Goal: Task Accomplishment & Management: Use online tool/utility

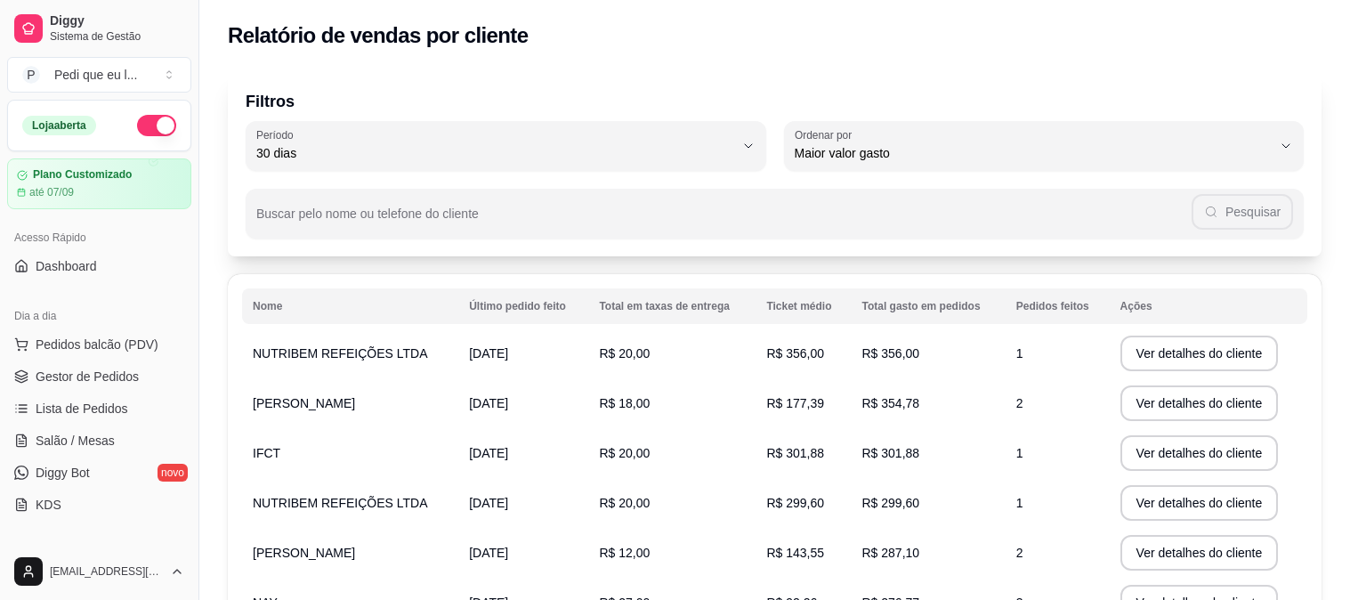
select select "30"
select select "HIGHEST_TOTAL_SPENT_WITH_ORDERS"
select select "ALL"
select select "0"
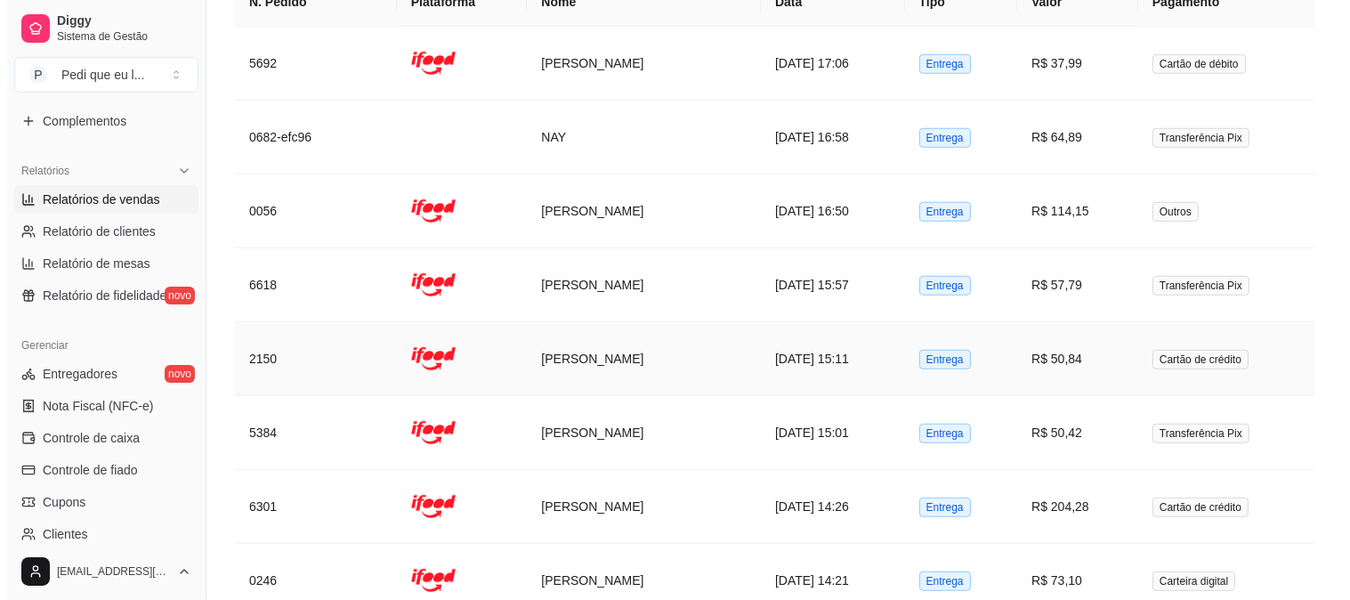
scroll to position [2570, 0]
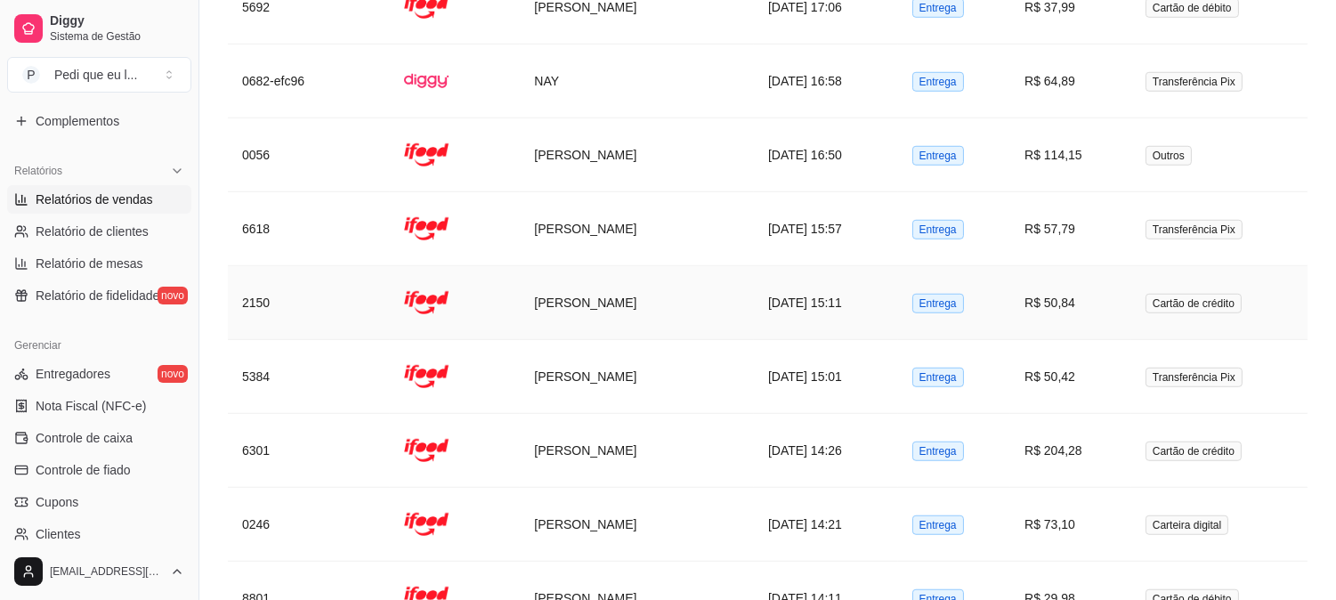
click at [754, 320] on td "[DATE] 15:11" at bounding box center [826, 303] width 144 height 74
click at [575, 451] on td "[PERSON_NAME]" at bounding box center [637, 451] width 234 height 74
click at [554, 396] on td "[PERSON_NAME]" at bounding box center [637, 377] width 234 height 74
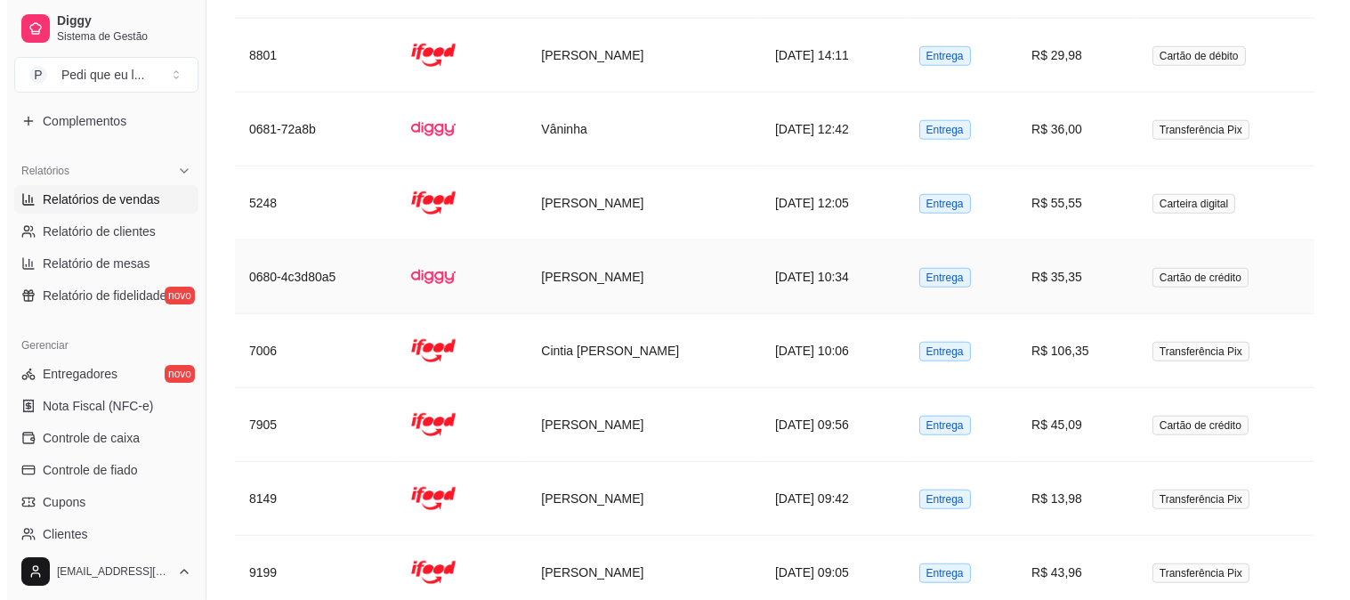
scroll to position [3079, 0]
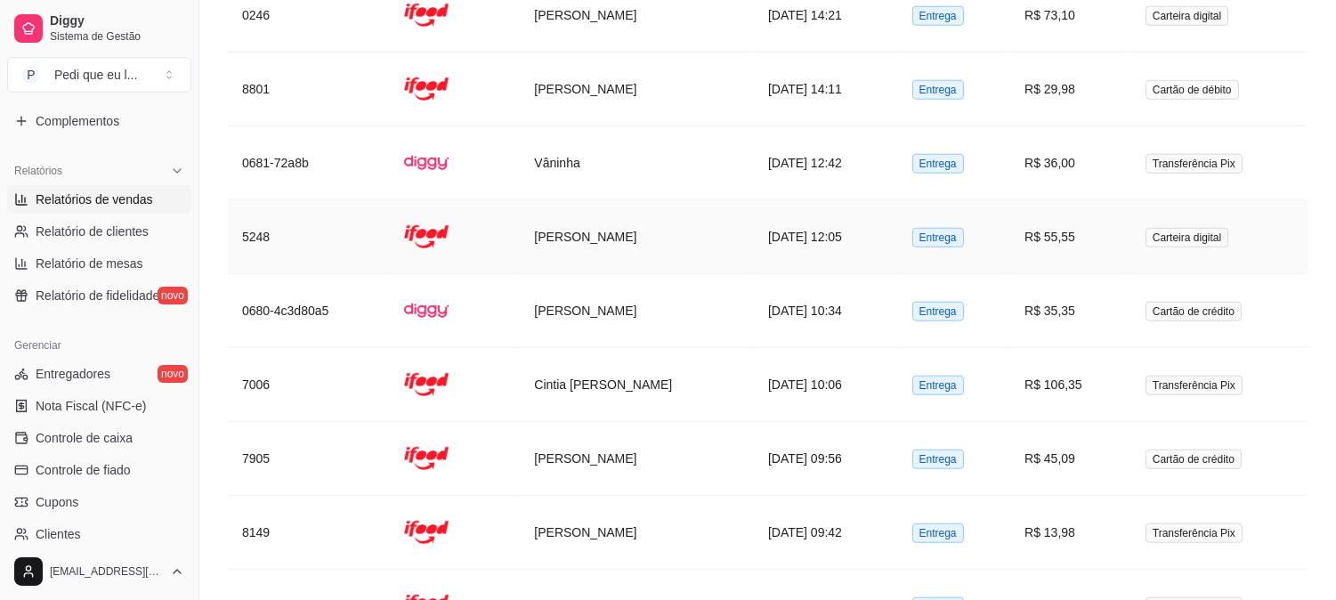
click at [570, 241] on td "[PERSON_NAME]" at bounding box center [637, 237] width 234 height 74
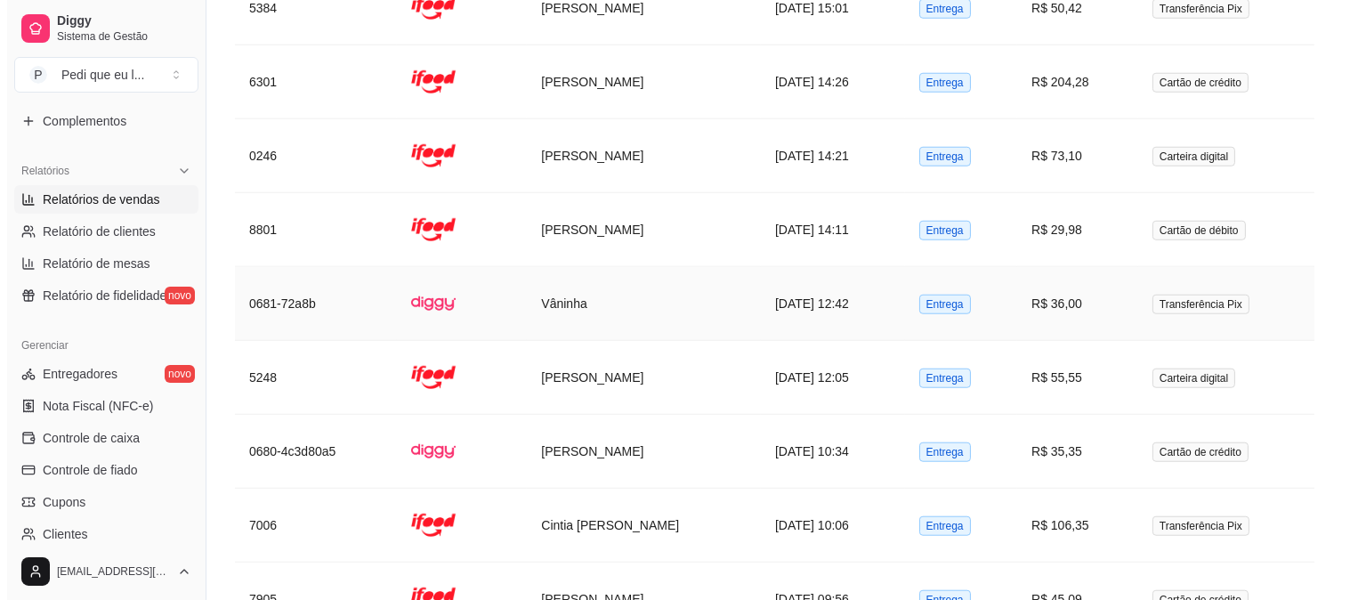
scroll to position [2881, 0]
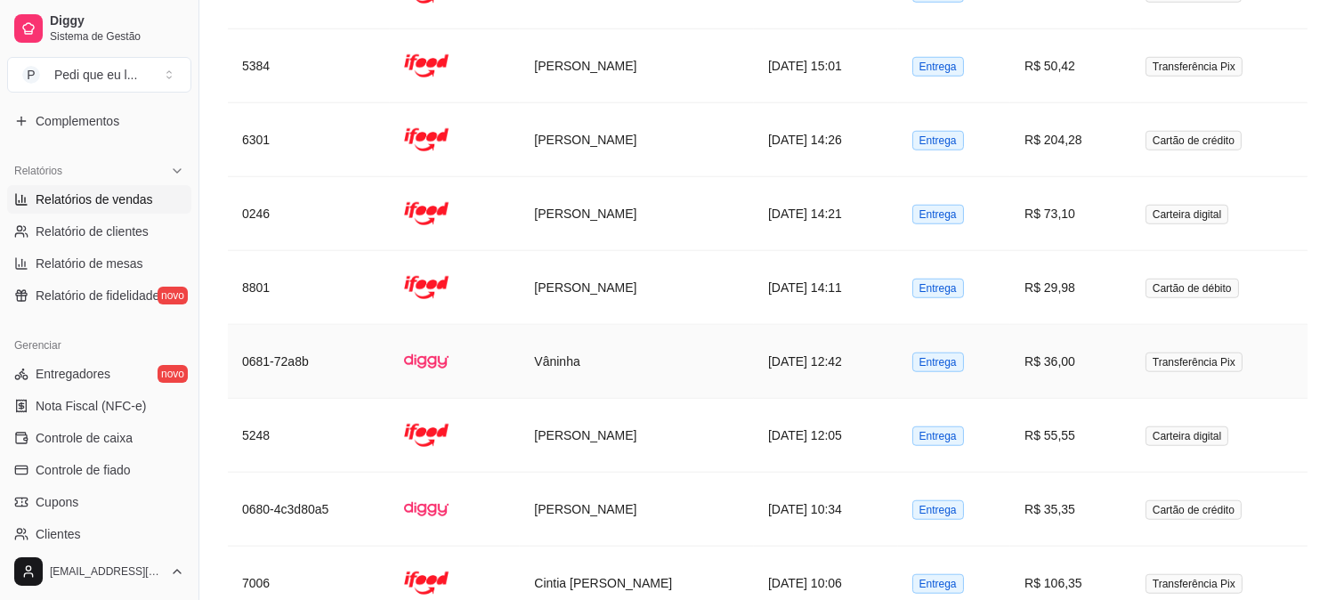
click at [555, 360] on td "Vâninha" at bounding box center [637, 362] width 234 height 74
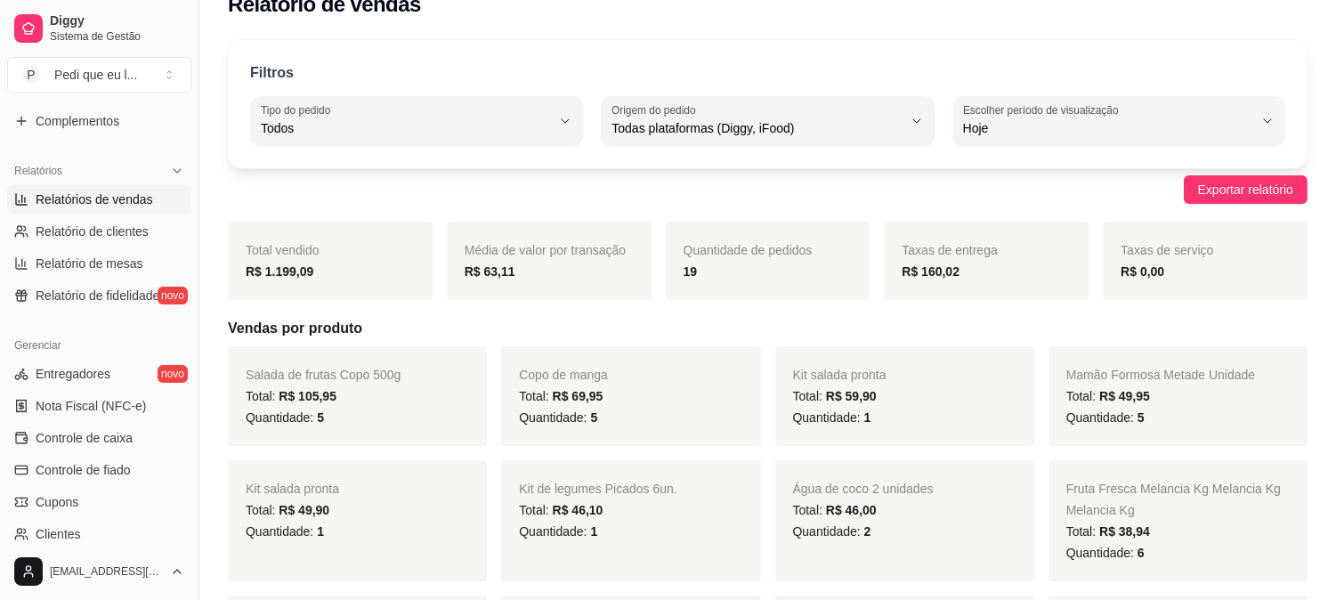
scroll to position [0, 0]
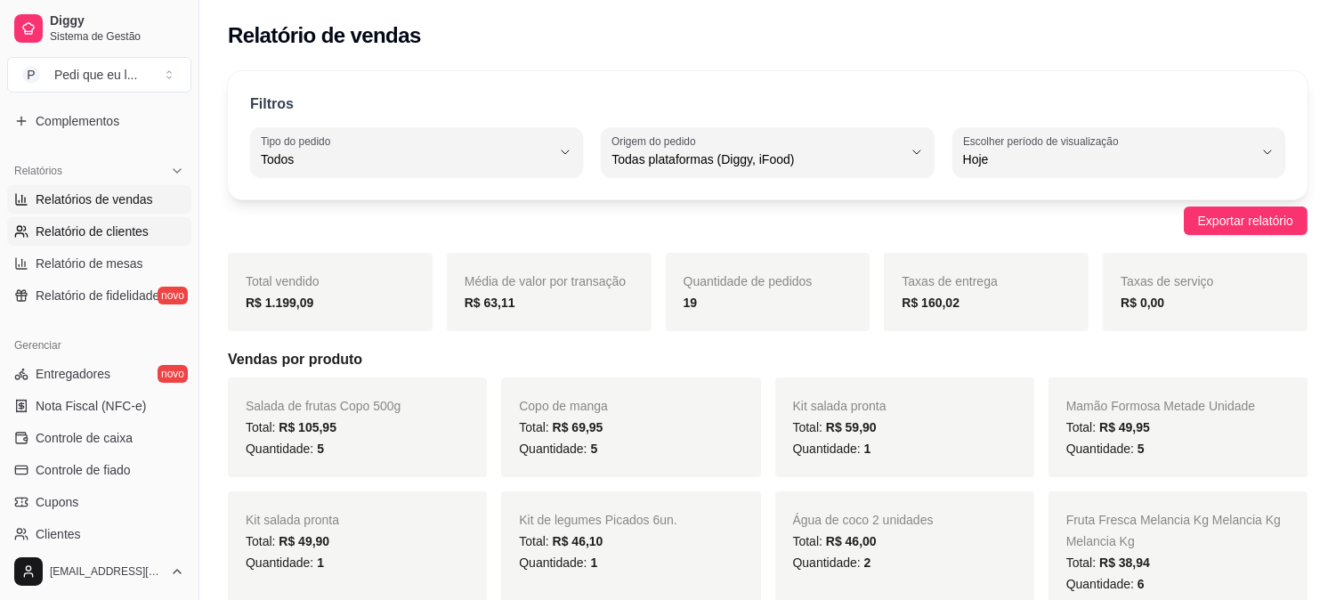
click at [109, 234] on span "Relatório de clientes" at bounding box center [92, 231] width 113 height 18
select select "30"
select select "HIGHEST_TOTAL_SPENT_WITH_ORDERS"
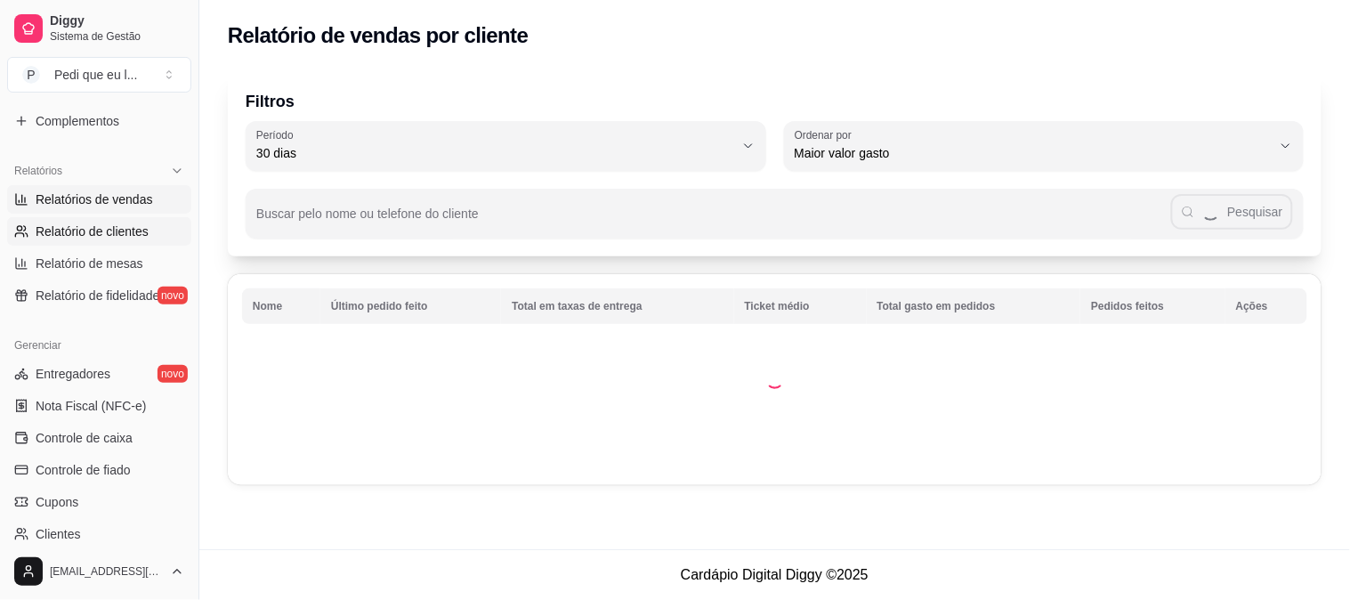
click at [130, 187] on link "Relatórios de vendas" at bounding box center [99, 199] width 184 height 28
select select "ALL"
select select "0"
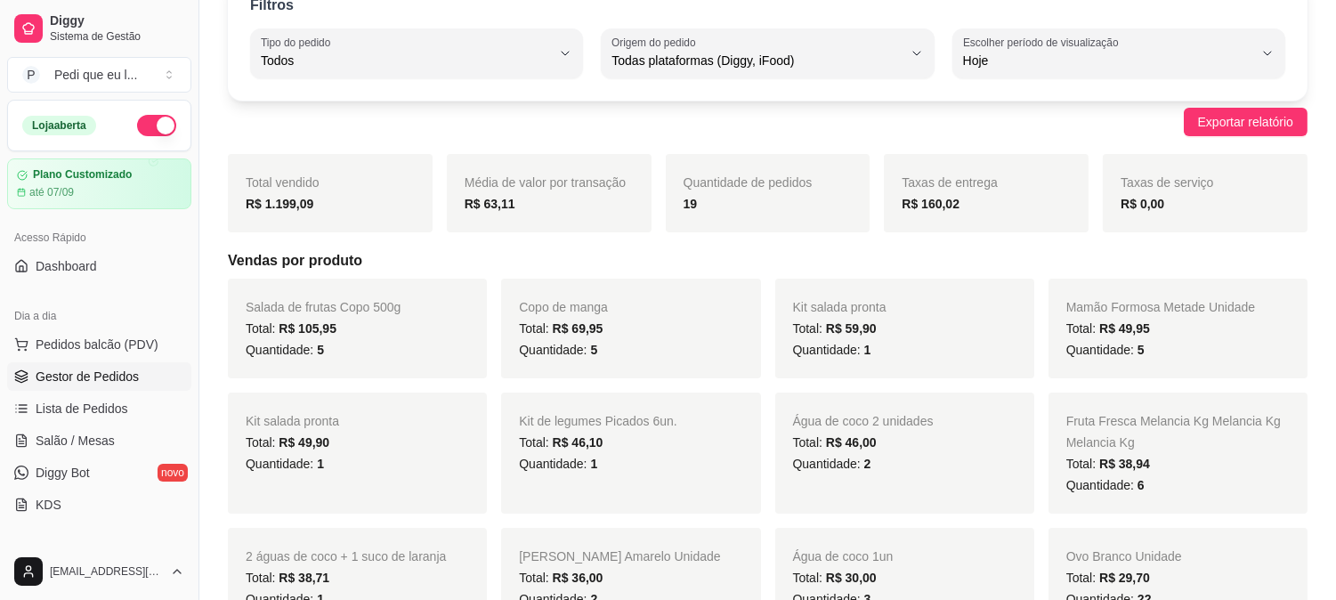
click at [63, 368] on span "Gestor de Pedidos" at bounding box center [87, 377] width 103 height 18
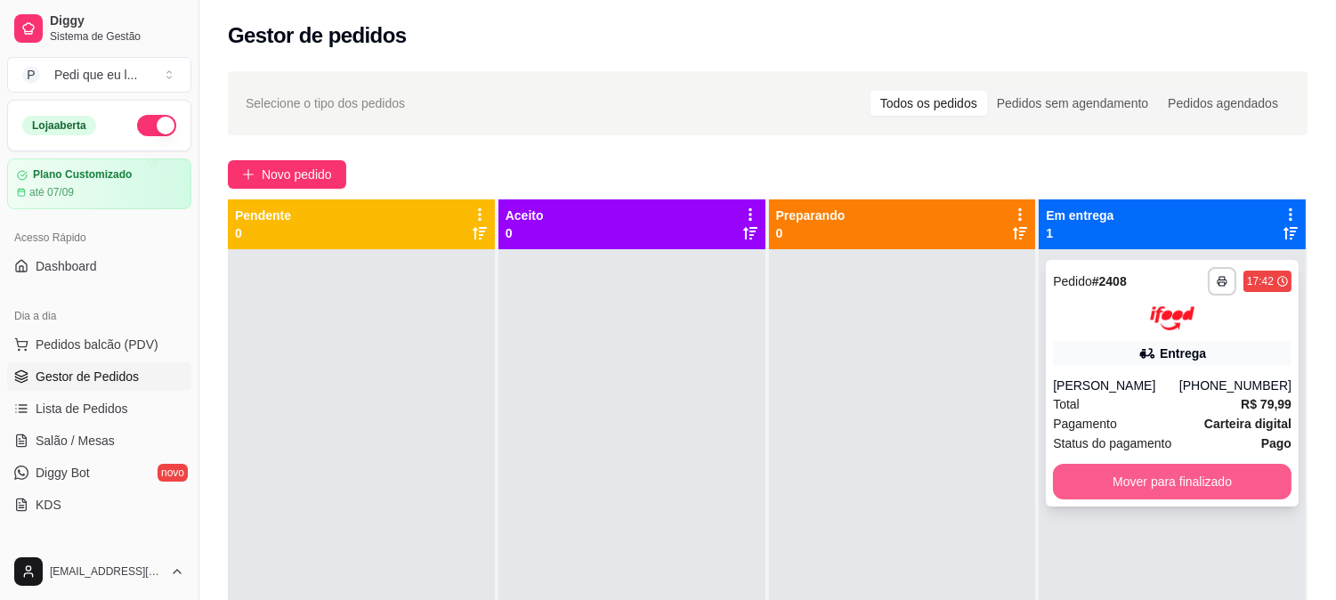
click at [1090, 488] on button "Mover para finalizado" at bounding box center [1172, 482] width 239 height 36
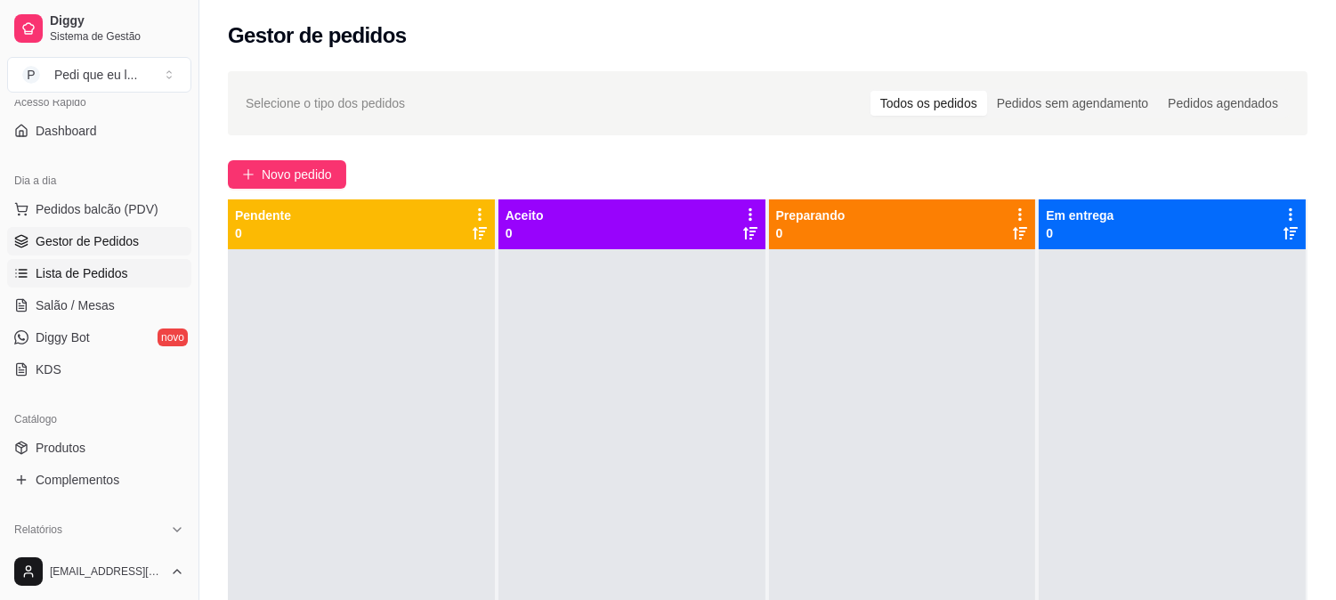
scroll to position [296, 0]
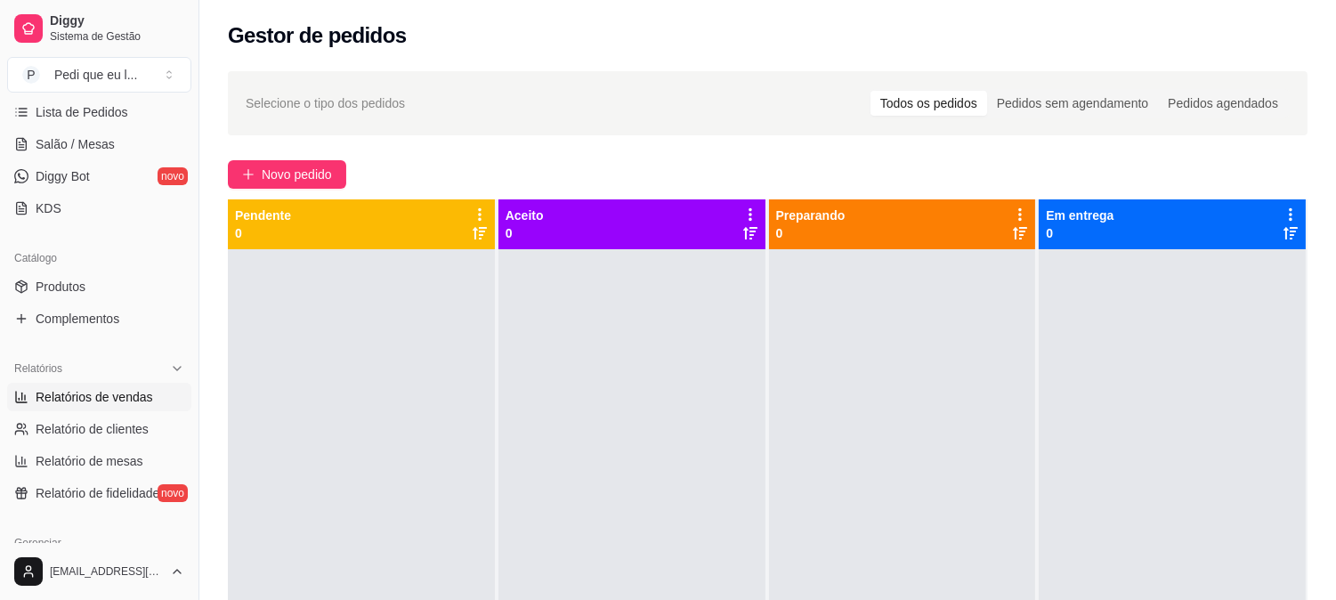
click at [107, 392] on span "Relatórios de vendas" at bounding box center [94, 397] width 117 height 18
select select "ALL"
select select "0"
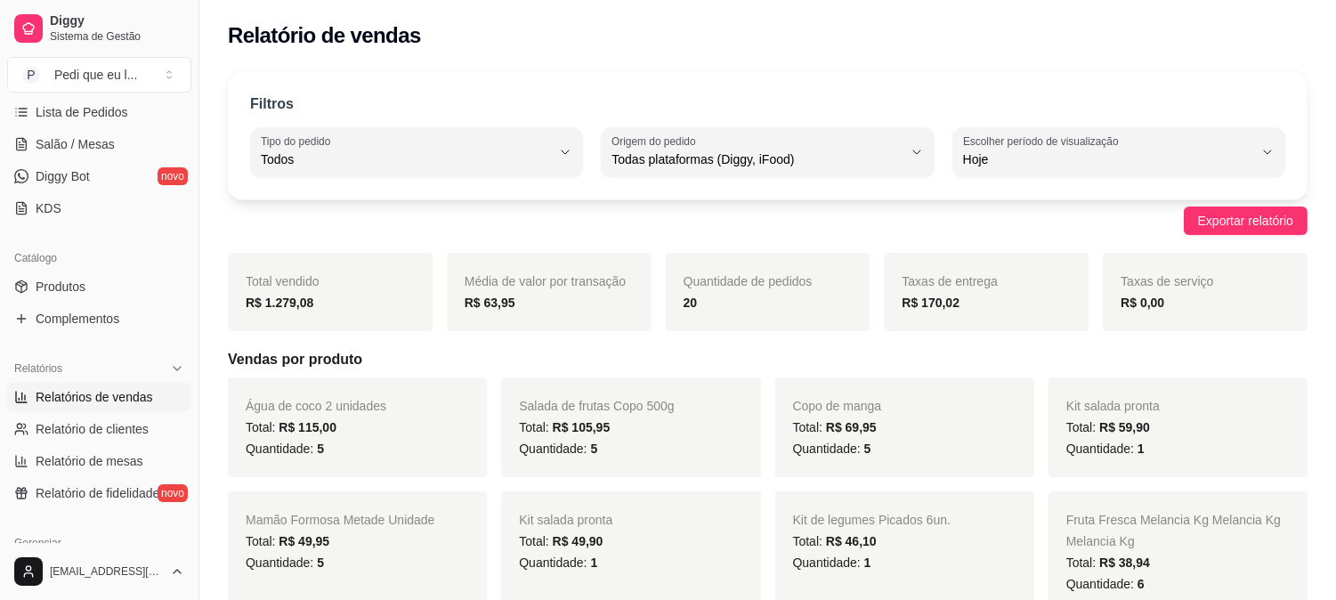
drag, startPoint x: 894, startPoint y: 23, endPoint x: 659, endPoint y: 226, distance: 310.4
click at [659, 226] on div "Exportar relatório" at bounding box center [768, 220] width 1080 height 28
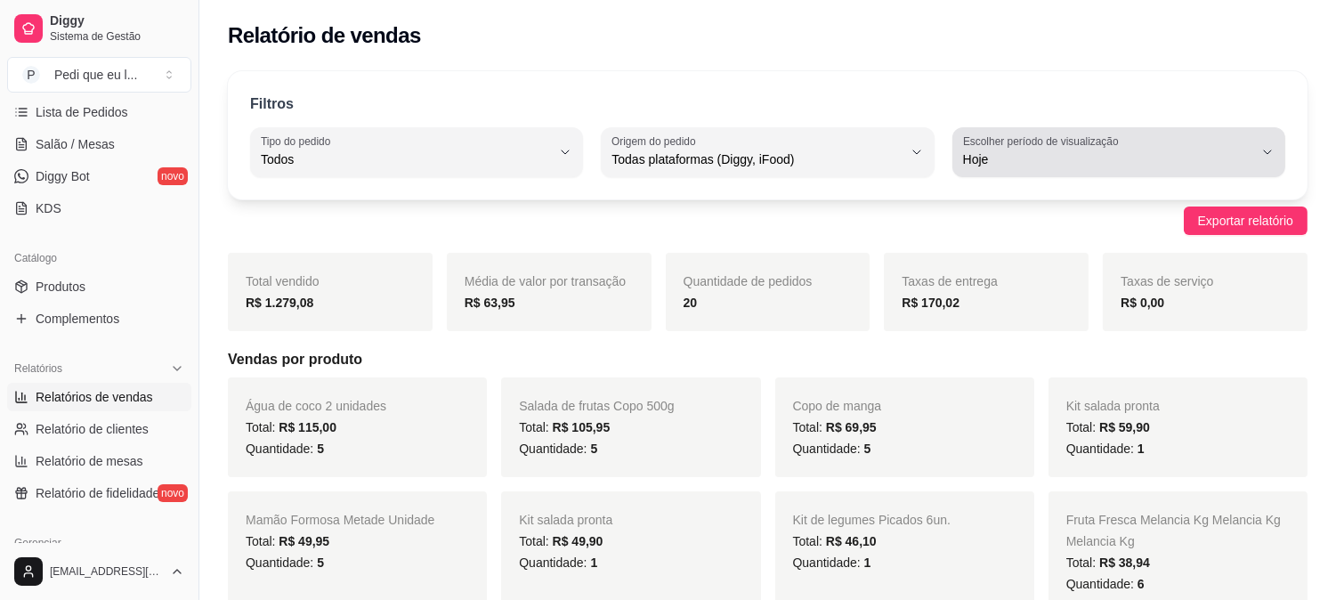
click at [1137, 150] on span "Hoje" at bounding box center [1108, 159] width 290 height 18
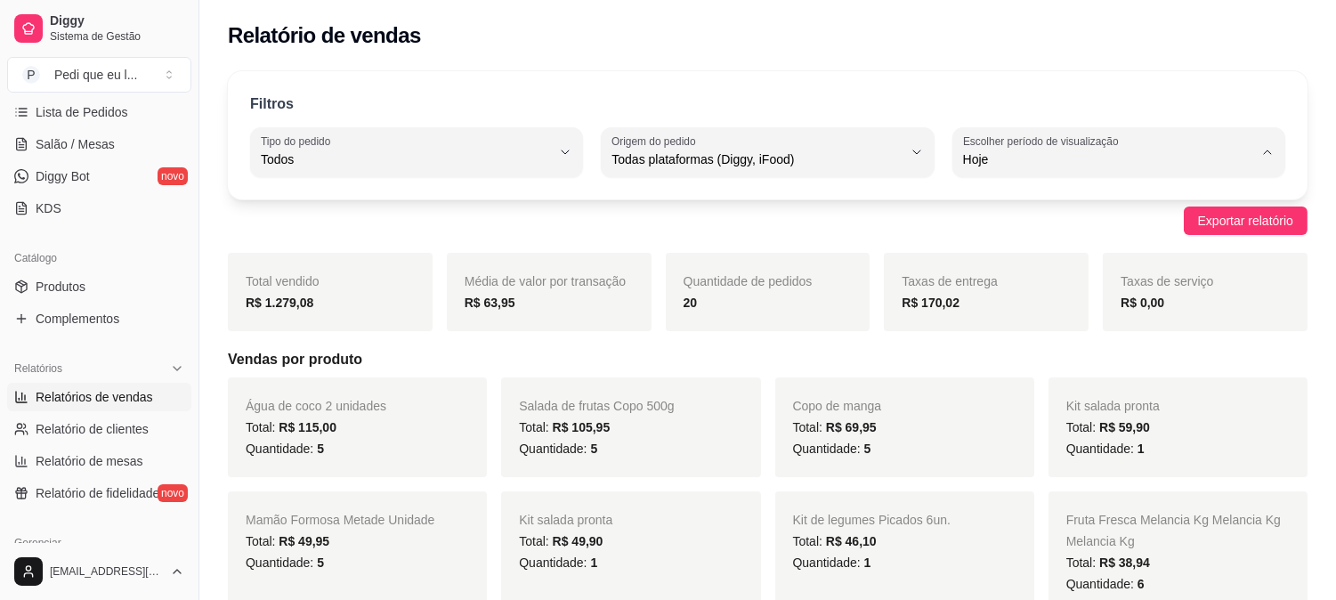
click at [1007, 268] on span "7 dias" at bounding box center [1110, 260] width 275 height 17
type input "7"
select select "7"
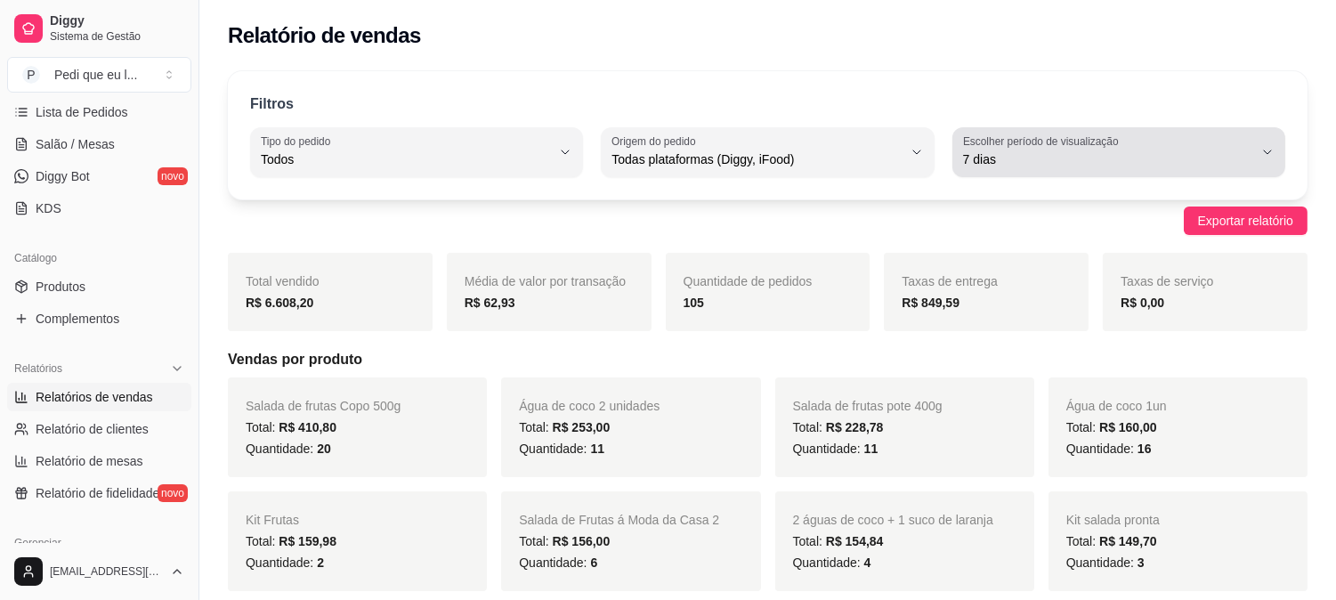
click at [1035, 157] on span "7 dias" at bounding box center [1108, 159] width 290 height 18
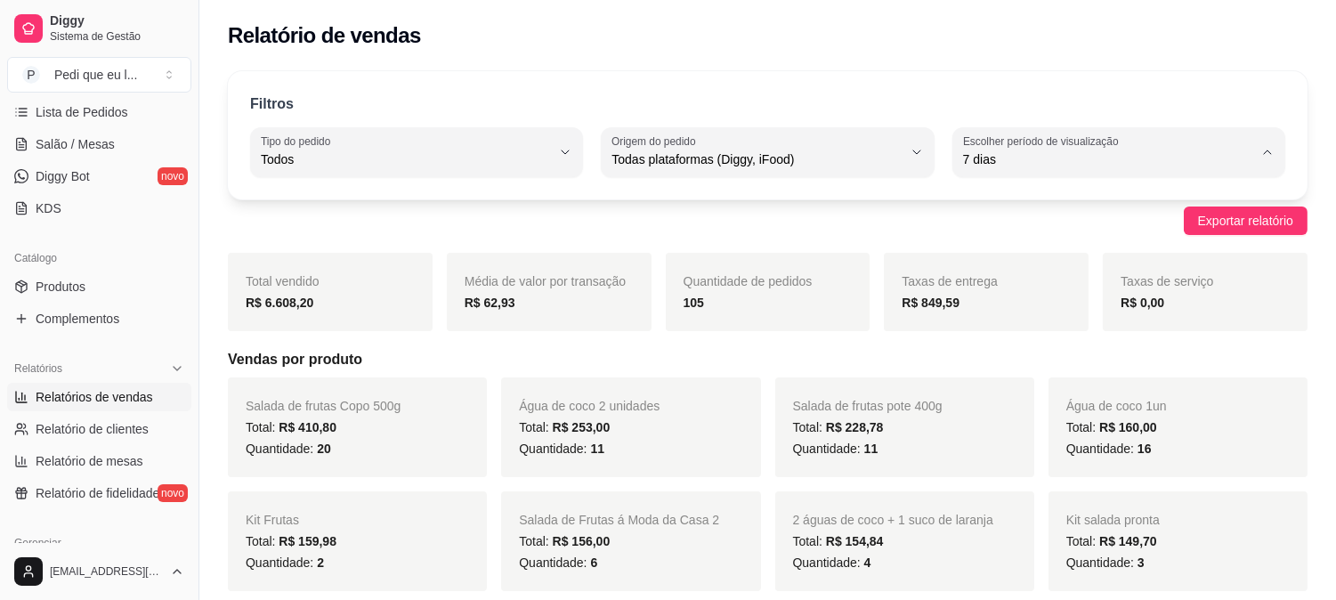
click at [1004, 325] on span "30 dias" at bounding box center [1110, 318] width 275 height 17
type input "30"
select select "30"
click at [475, 207] on div "Exportar relatório" at bounding box center [768, 220] width 1080 height 28
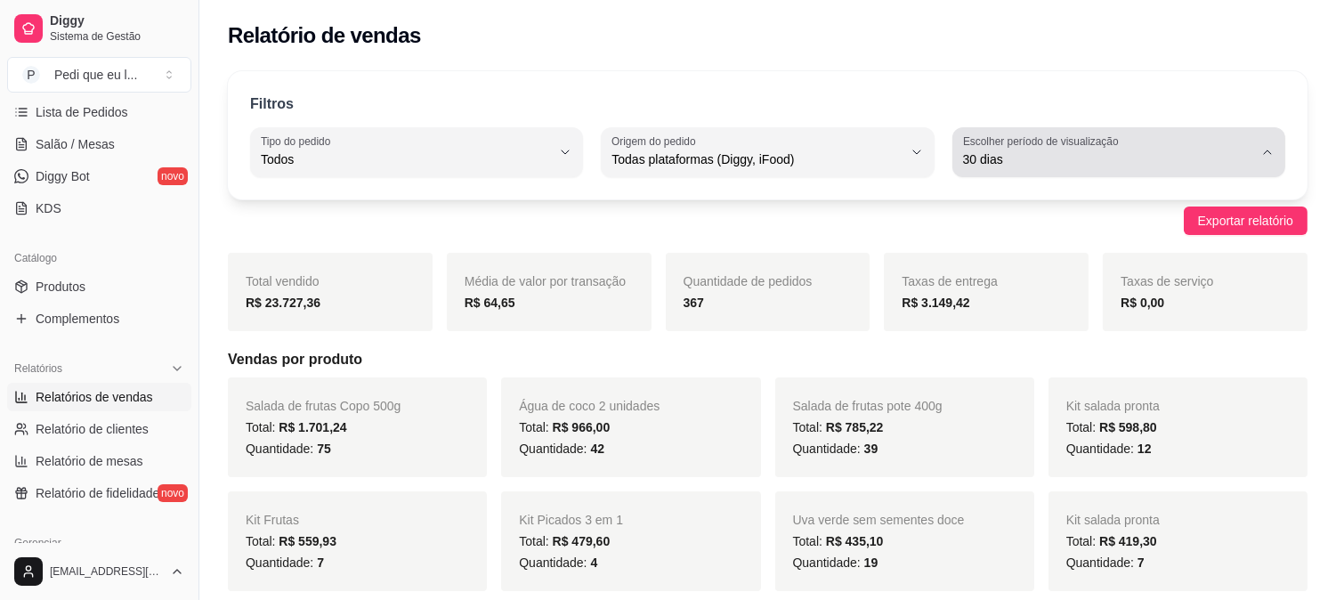
click at [1161, 163] on span "30 dias" at bounding box center [1108, 159] width 290 height 18
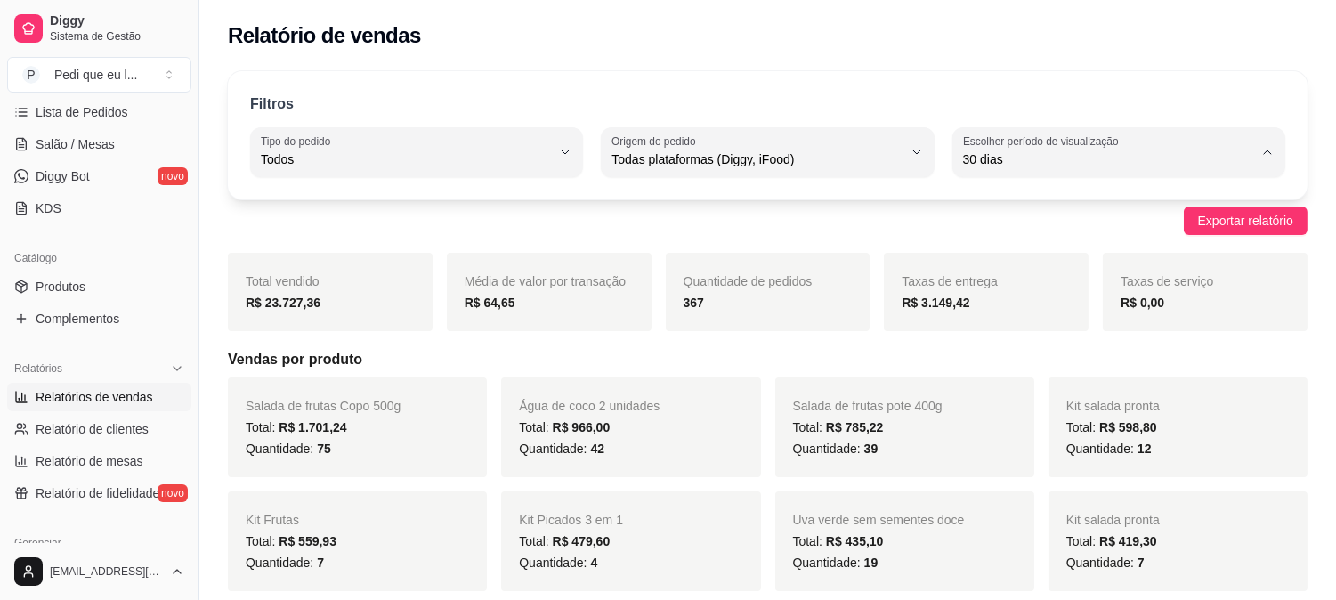
click at [1011, 294] on span "15 dias" at bounding box center [1110, 288] width 275 height 17
type input "15"
select select "15"
click at [344, 208] on div "Exportar relatório" at bounding box center [768, 220] width 1080 height 28
